Goal: Task Accomplishment & Management: Manage account settings

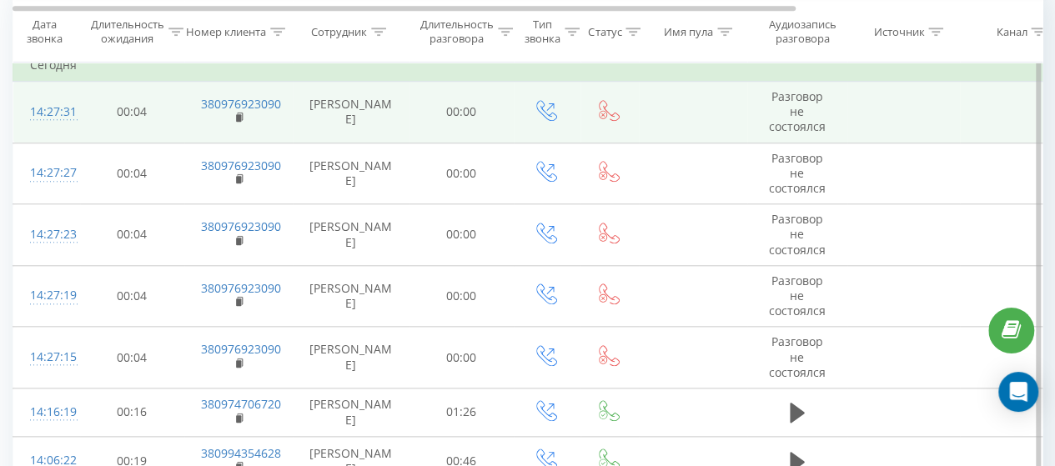
scroll to position [667, 0]
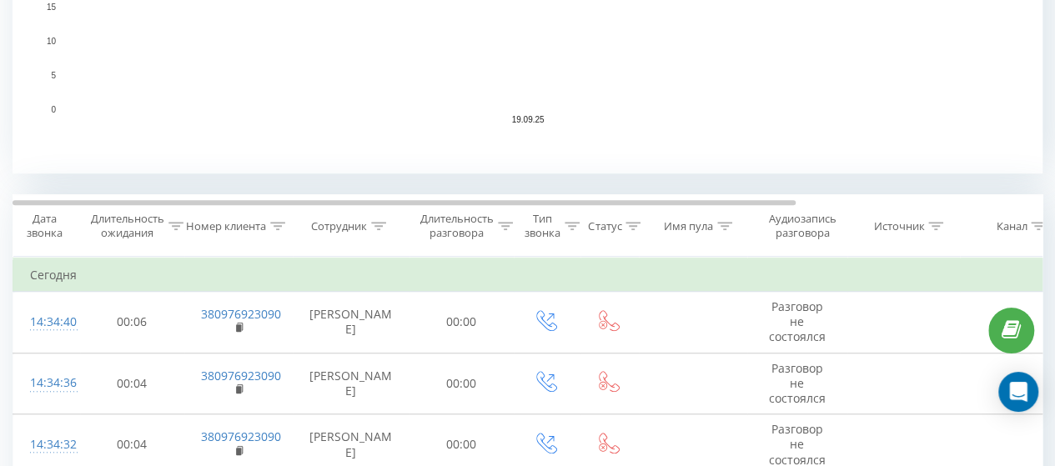
scroll to position [584, 0]
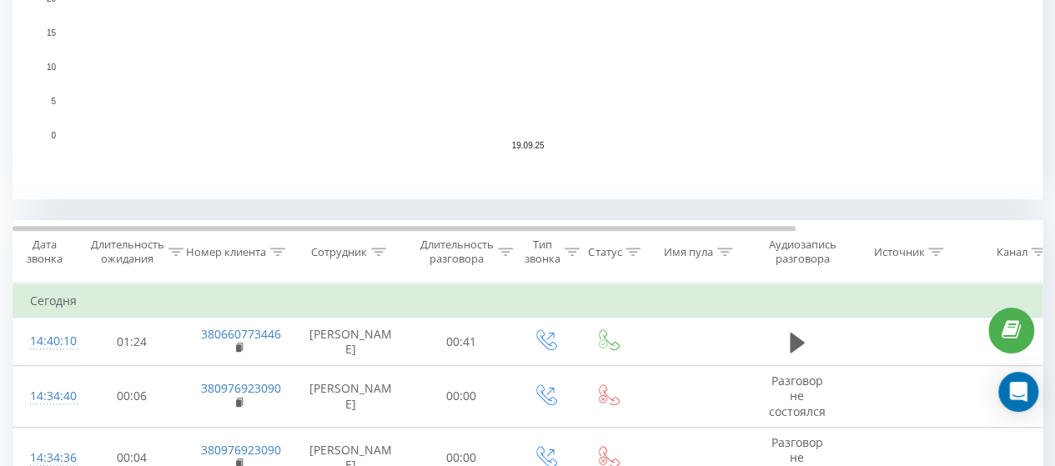
scroll to position [334, 0]
